Goal: Task Accomplishment & Management: Manage account settings

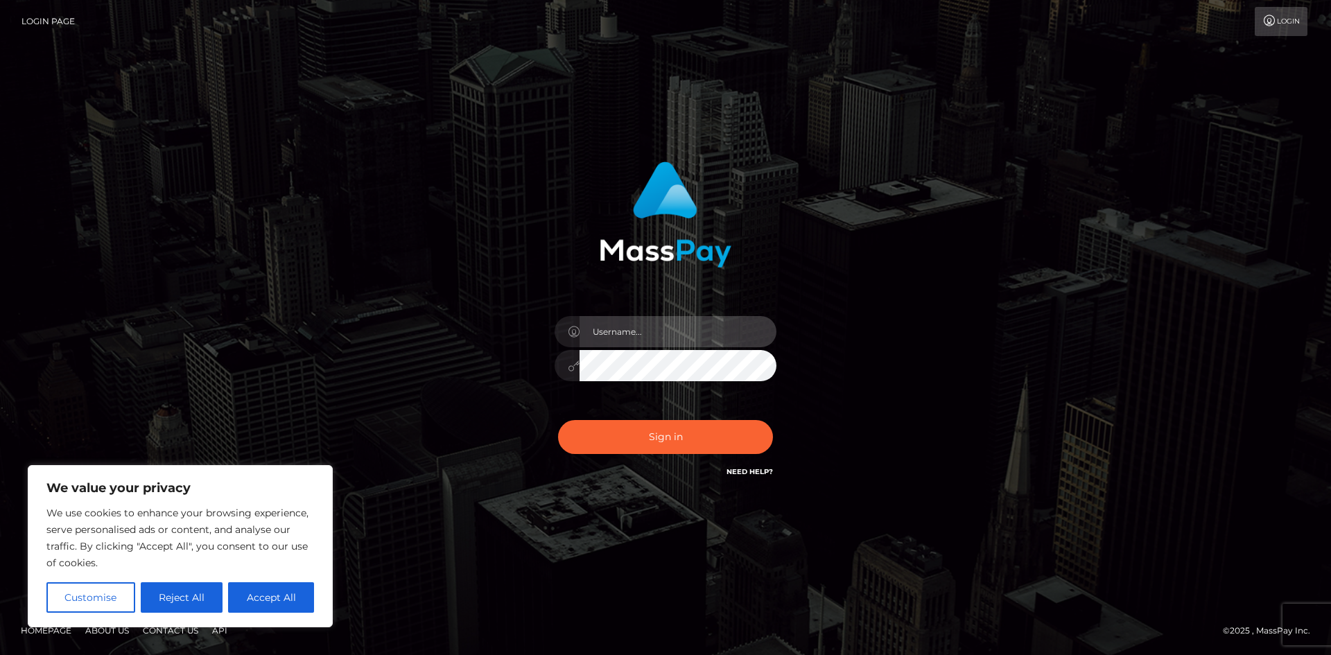
click at [622, 345] on input "text" at bounding box center [677, 331] width 197 height 31
drag, startPoint x: 622, startPoint y: 338, endPoint x: 630, endPoint y: 347, distance: 12.3
click at [630, 347] on input "text" at bounding box center [677, 331] width 197 height 31
type input "[EMAIL_ADDRESS][DOMAIN_NAME]"
click at [288, 582] on div "We use cookies to enhance your browsing experience, serve personalised ads or c…" at bounding box center [180, 559] width 268 height 108
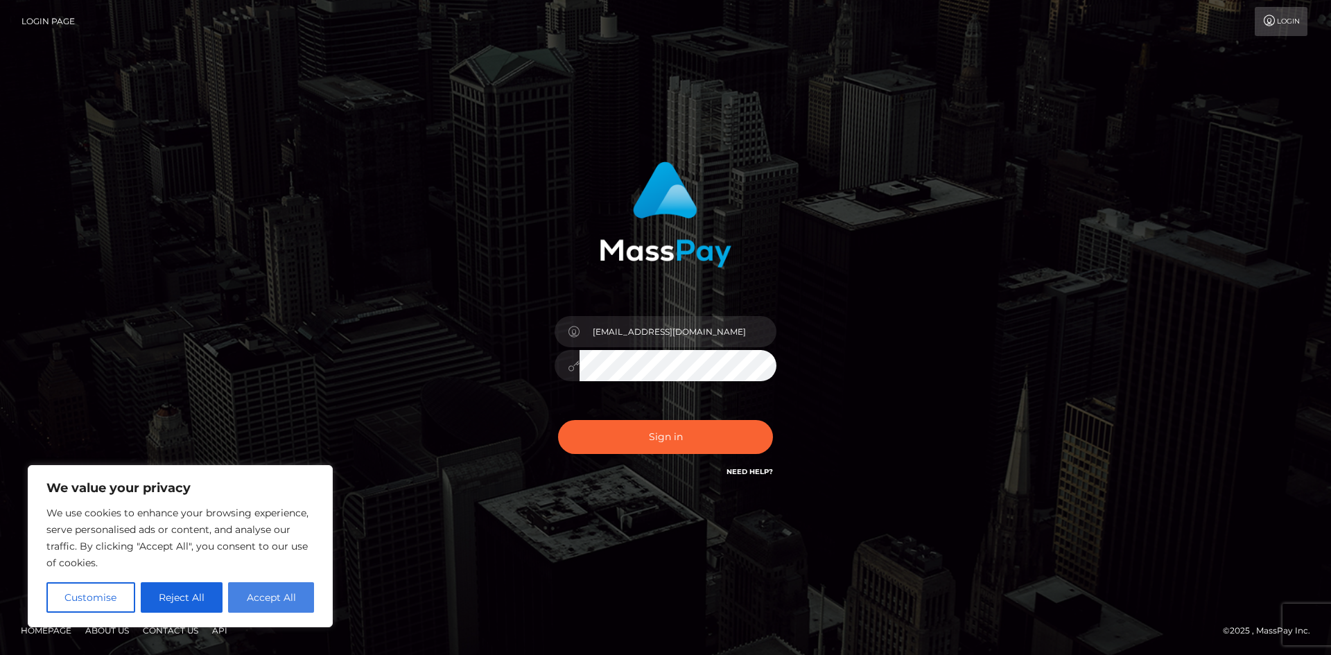
click at [272, 601] on button "Accept All" at bounding box center [271, 597] width 86 height 30
checkbox input "true"
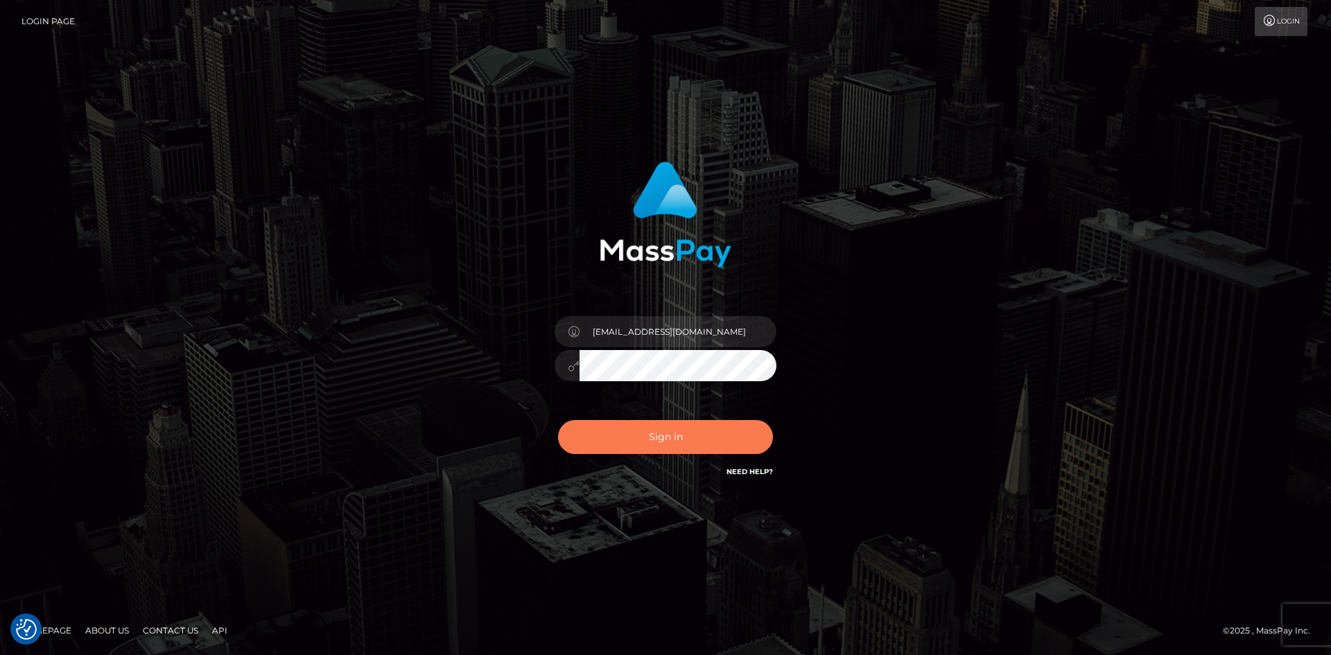
click at [647, 441] on button "Sign in" at bounding box center [665, 437] width 215 height 34
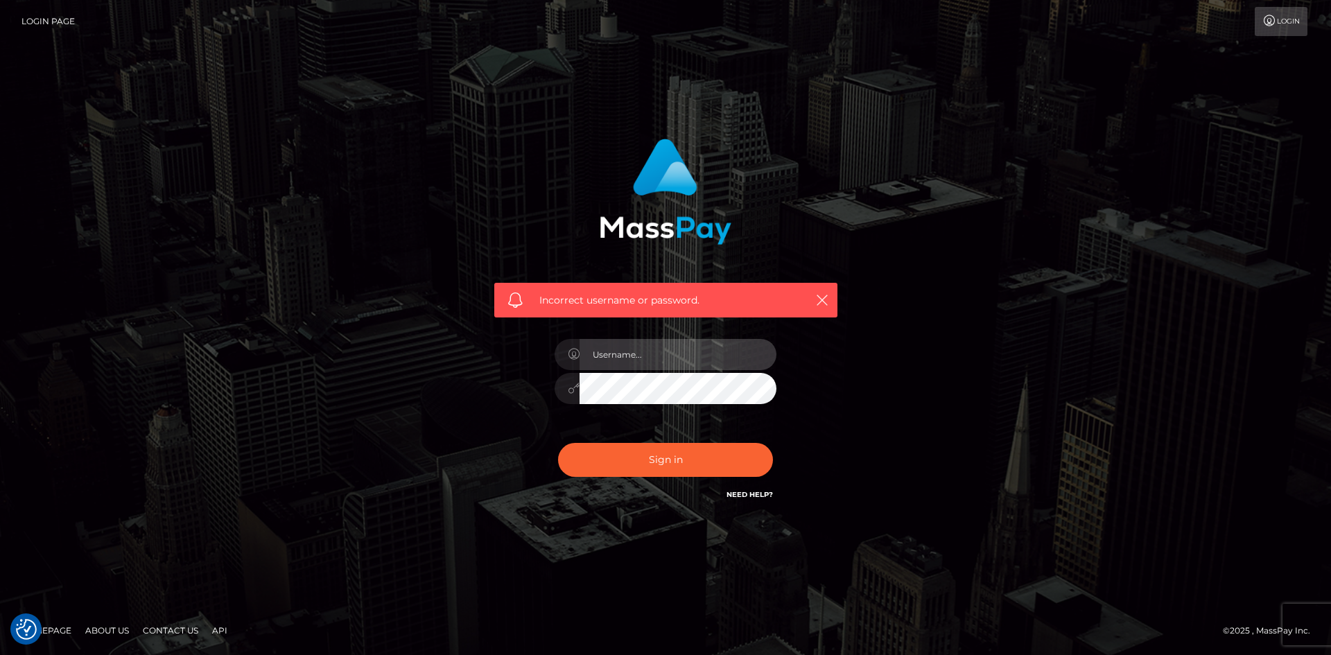
drag, startPoint x: 629, startPoint y: 340, endPoint x: 1309, endPoint y: 7, distance: 758.0
click at [629, 340] on input "text" at bounding box center [677, 354] width 197 height 31
